Goal: Contribute content: Contribute content

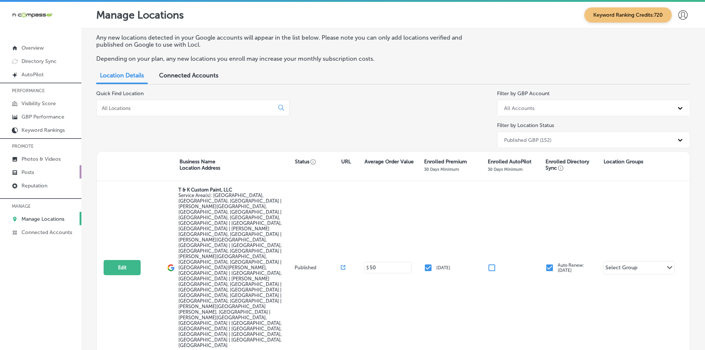
click at [47, 177] on link "Posts" at bounding box center [40, 171] width 81 height 13
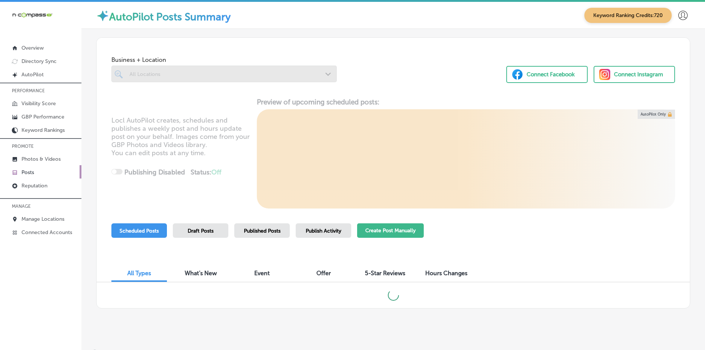
click at [397, 231] on button "Create Post Manually" at bounding box center [390, 230] width 67 height 14
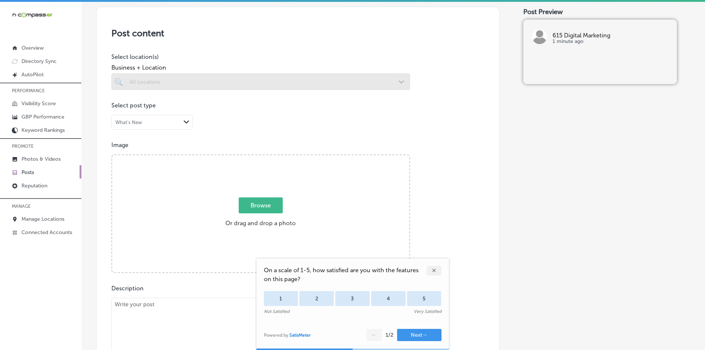
scroll to position [148, 0]
click at [212, 319] on textarea at bounding box center [260, 348] width 299 height 104
paste textarea "Gateway Digital Media Group proudly features [PERSON_NAME] Dental Group - [GEOG…"
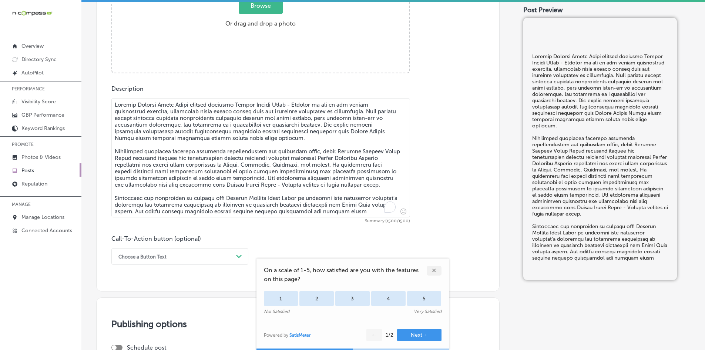
scroll to position [357, 0]
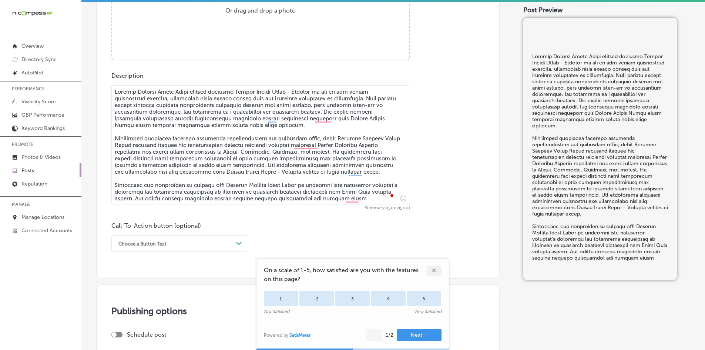
click at [212, 167] on textarea "To enrich screen reader interactions, please activate Accessibility in Grammarl…" at bounding box center [260, 144] width 299 height 119
click at [280, 185] on textarea "To enrich screen reader interactions, please activate Accessibility in Grammarl…" at bounding box center [260, 144] width 299 height 119
click at [263, 160] on textarea "To enrich screen reader interactions, please activate Accessibility in Grammarl…" at bounding box center [260, 144] width 299 height 119
paste textarea ". Our indoor digital billboard network creates lasting impressions for quality …"
click at [296, 181] on textarea "To enrich screen reader interactions, please activate Accessibility in Grammarl…" at bounding box center [260, 144] width 299 height 119
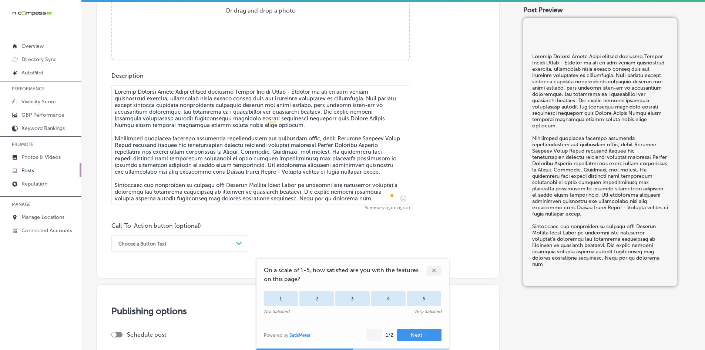
paste textarea "strategically positions quality healthcare providers like [PERSON_NAME] Dental …"
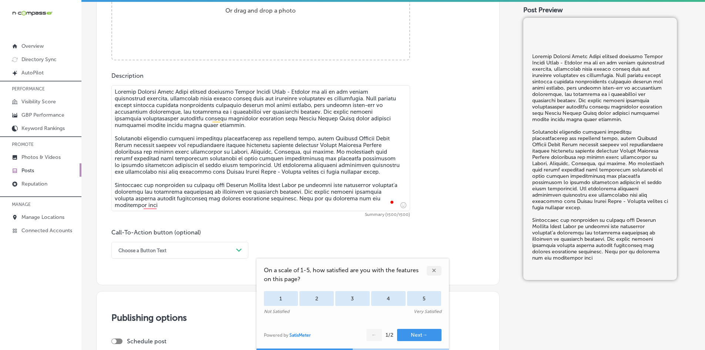
click at [246, 135] on textarea "To enrich screen reader interactions, please activate Accessibility in Grammarl…" at bounding box center [260, 148] width 299 height 126
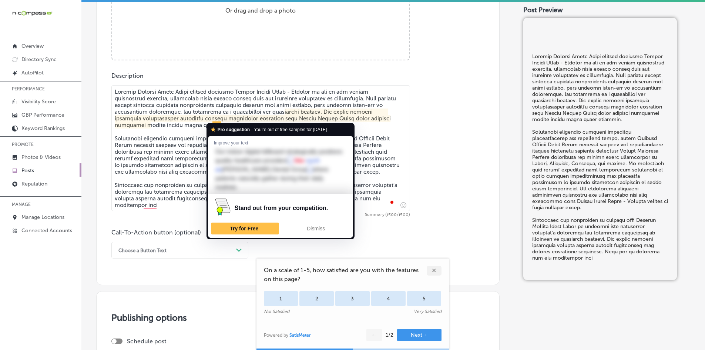
click at [217, 119] on textarea "To enrich screen reader interactions, please activate Accessibility in Grammarl…" at bounding box center [260, 148] width 299 height 126
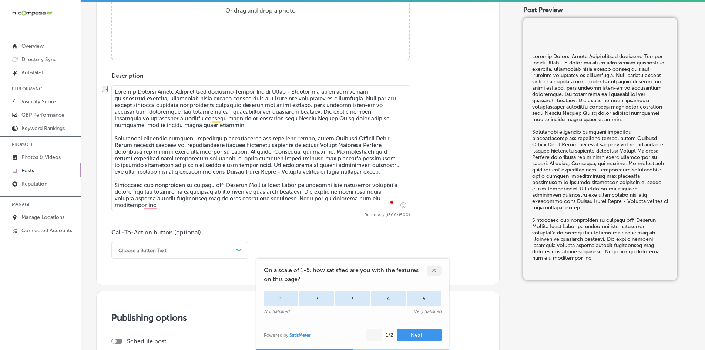
drag, startPoint x: 212, startPoint y: 119, endPoint x: 275, endPoint y: 120, distance: 62.6
click at [275, 120] on textarea "To enrich screen reader interactions, please activate Accessibility in Grammarl…" at bounding box center [260, 148] width 299 height 126
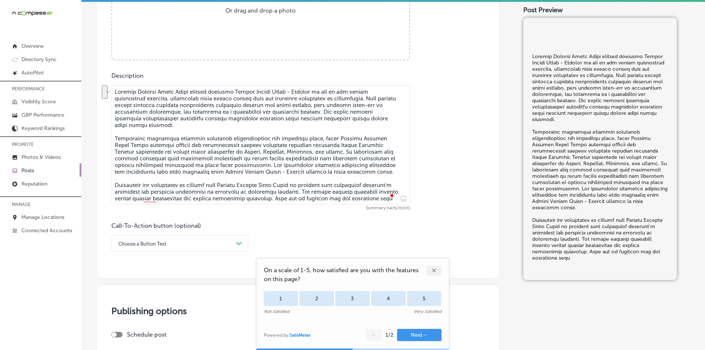
drag, startPoint x: 316, startPoint y: 192, endPoint x: 315, endPoint y: 202, distance: 10.0
click at [315, 202] on textarea "To enrich screen reader interactions, please activate Accessibility in Grammarl…" at bounding box center [260, 144] width 299 height 119
paste textarea "eting expertise can eleva"
click at [308, 192] on textarea "To enrich screen reader interactions, please activate Accessibility in Grammarl…" at bounding box center [260, 144] width 299 height 119
drag, startPoint x: 285, startPoint y: 105, endPoint x: 283, endPoint y: 111, distance: 6.2
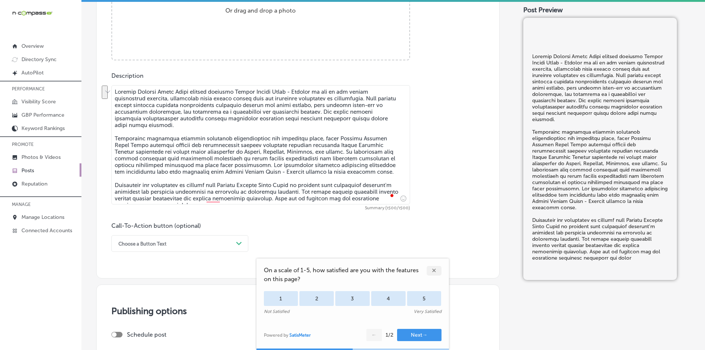
click at [283, 111] on textarea "To enrich screen reader interactions, please activate Accessibility in Grammarl…" at bounding box center [260, 144] width 299 height 119
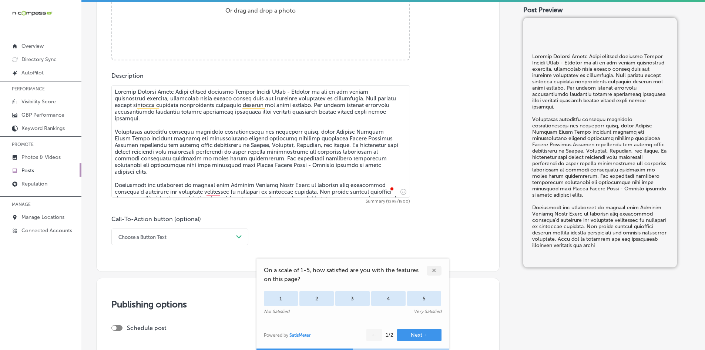
click at [243, 194] on textarea "To enrich screen reader interactions, please activate Accessibility in Grammarl…" at bounding box center [260, 141] width 299 height 113
drag, startPoint x: 239, startPoint y: 195, endPoint x: 317, endPoint y: 186, distance: 78.6
click at [317, 186] on textarea "To enrich screen reader interactions, please activate Accessibility in Grammarl…" at bounding box center [260, 141] width 299 height 113
paste textarea "te your practice's visibility and attract patients seeking exceptional dental c…"
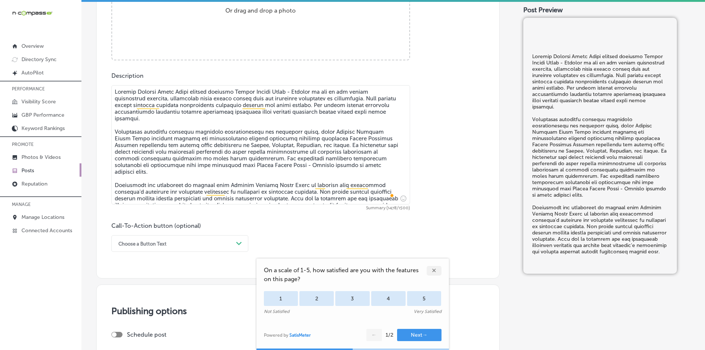
click at [164, 201] on textarea "To enrich screen reader interactions, please activate Accessibility in Grammarl…" at bounding box center [260, 144] width 299 height 119
click at [186, 175] on textarea "To enrich screen reader interactions, please activate Accessibility in Grammarl…" at bounding box center [260, 144] width 299 height 119
paste textarea "Your website serves as your business's digital storefront, working around the c…"
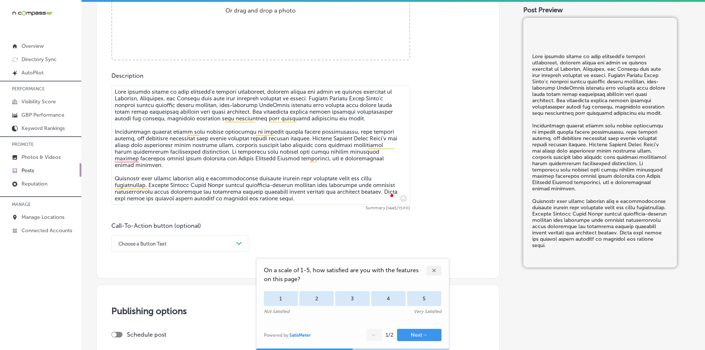
click at [306, 163] on textarea "To enrich screen reader interactions, please activate Accessibility in Grammarl…" at bounding box center [260, 144] width 299 height 119
click at [186, 158] on textarea "To enrich screen reader interactions, please activate Accessibility in Grammarl…" at bounding box center [260, 144] width 299 height 119
click at [145, 151] on textarea "To enrich screen reader interactions, please activate Accessibility in Grammarl…" at bounding box center [260, 144] width 299 height 119
paste textarea "Gateway Digital Media Group proudly features [PERSON_NAME] Car Care as one of o…"
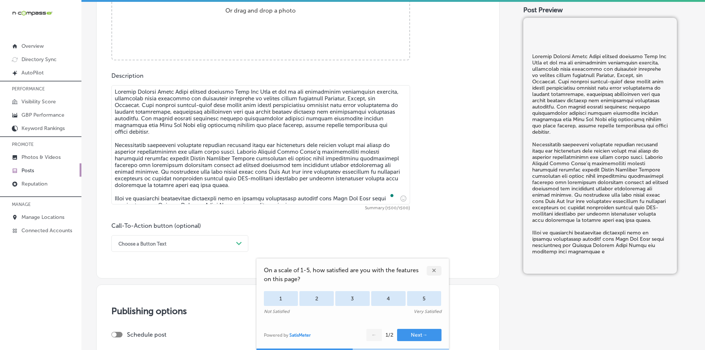
type textarea "Your website serves as your business's digital storefront, working around the c…"
